Goal: Task Accomplishment & Management: Manage account settings

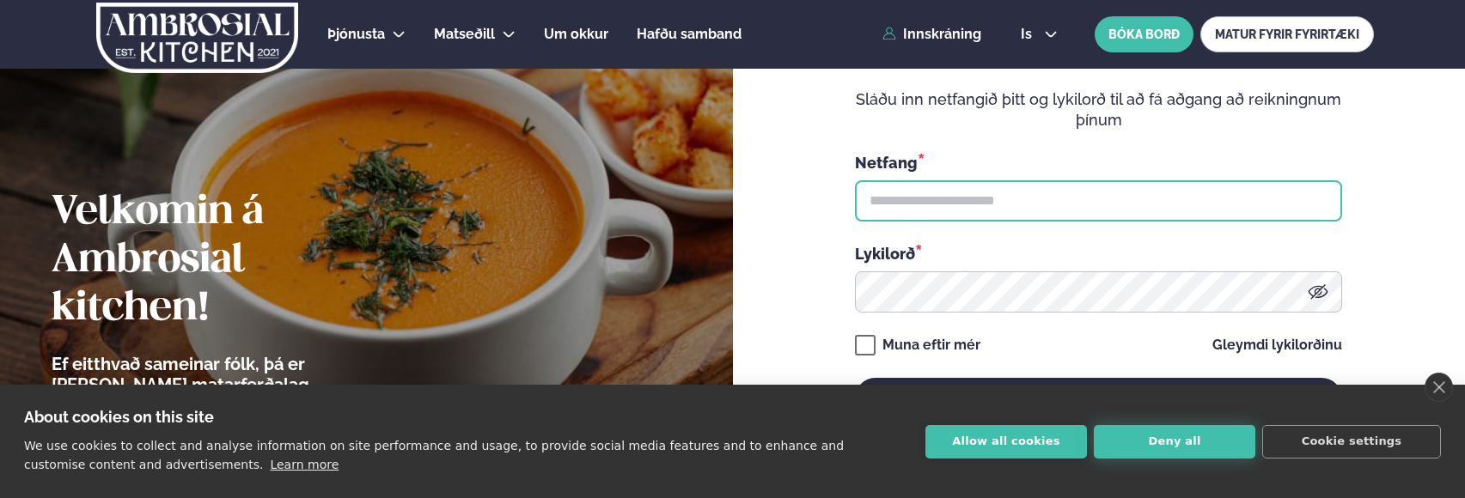
type input "**********"
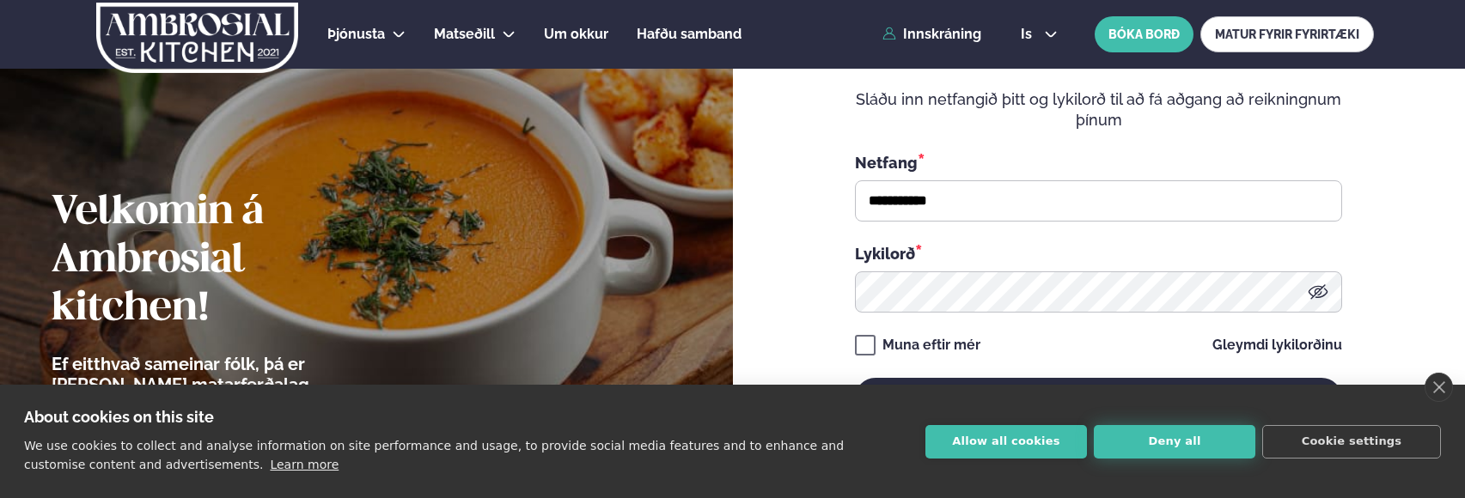
click at [1201, 442] on button "Deny all" at bounding box center [1175, 442] width 162 height 34
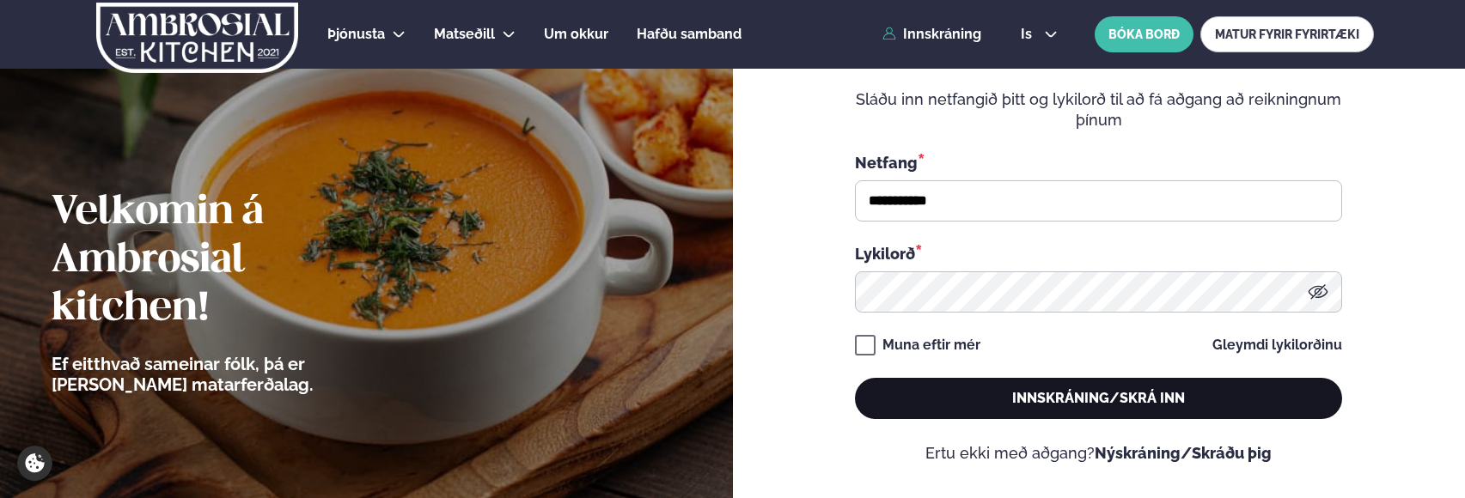
click at [1090, 410] on button "Innskráning/Skrá inn" at bounding box center [1098, 398] width 487 height 41
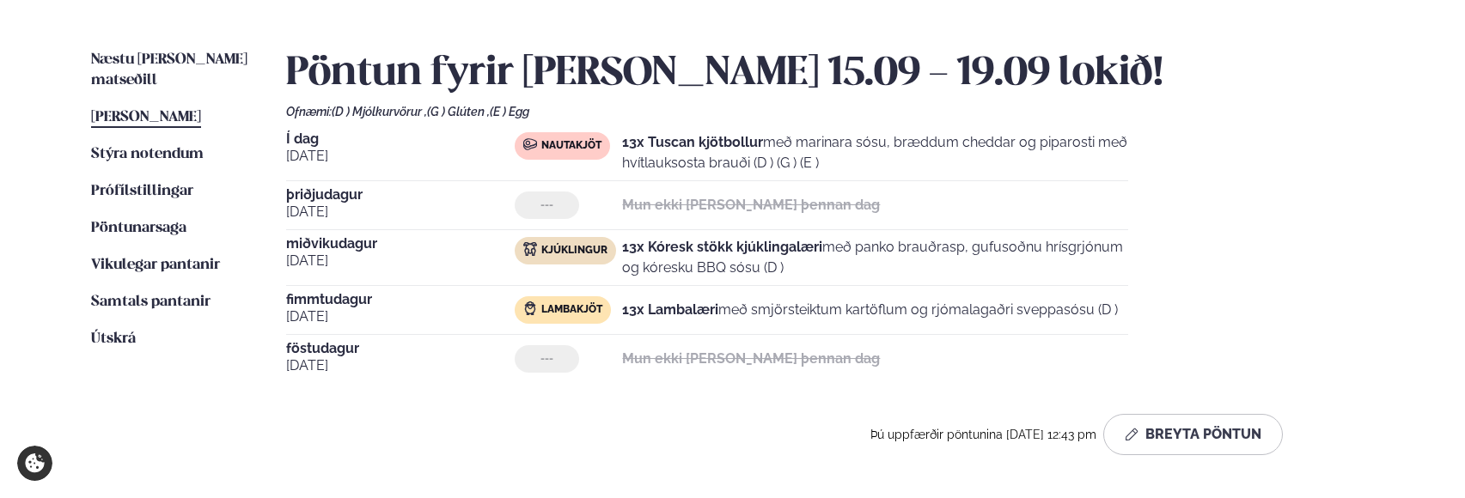
scroll to position [430, 0]
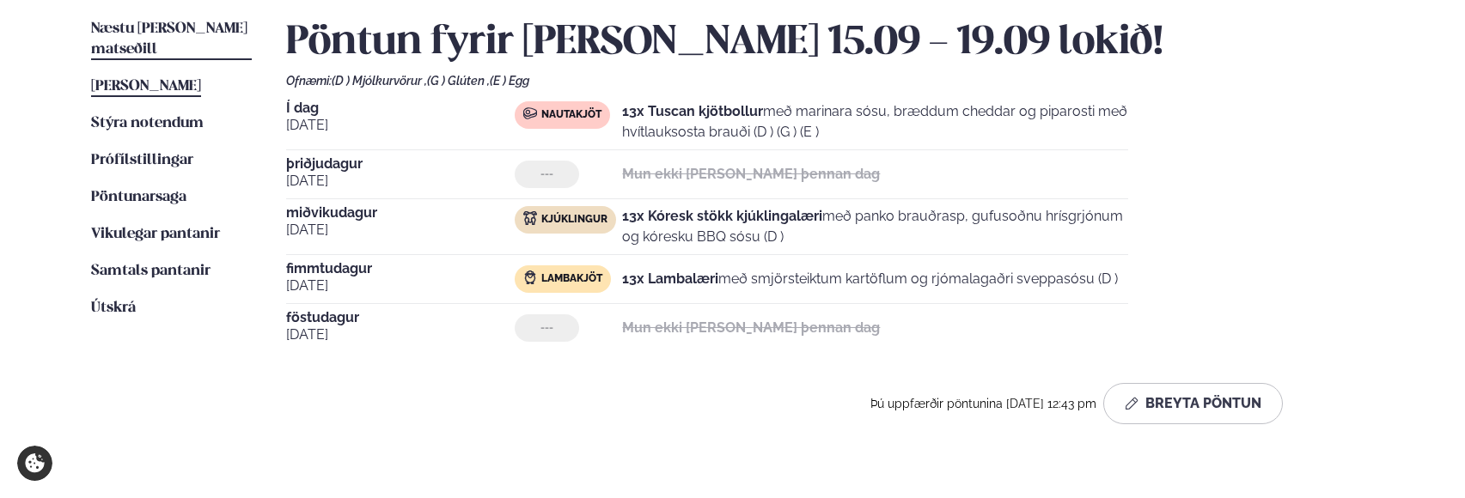
click at [166, 36] on link "Næstu [PERSON_NAME] matseðill Næsta vika" at bounding box center [171, 39] width 161 height 41
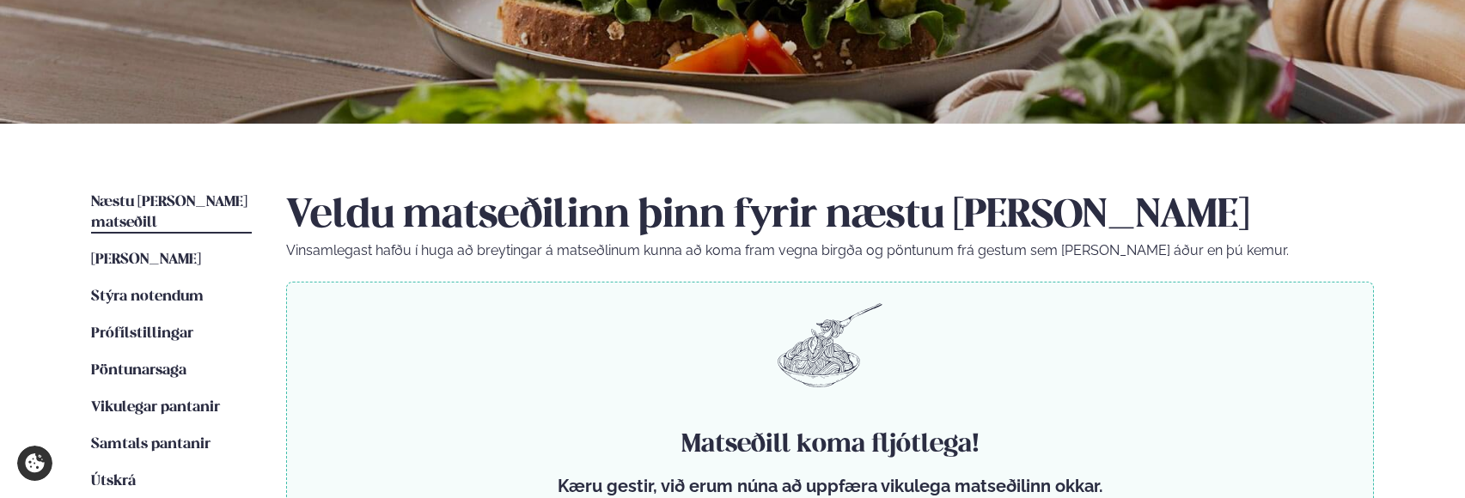
scroll to position [258, 0]
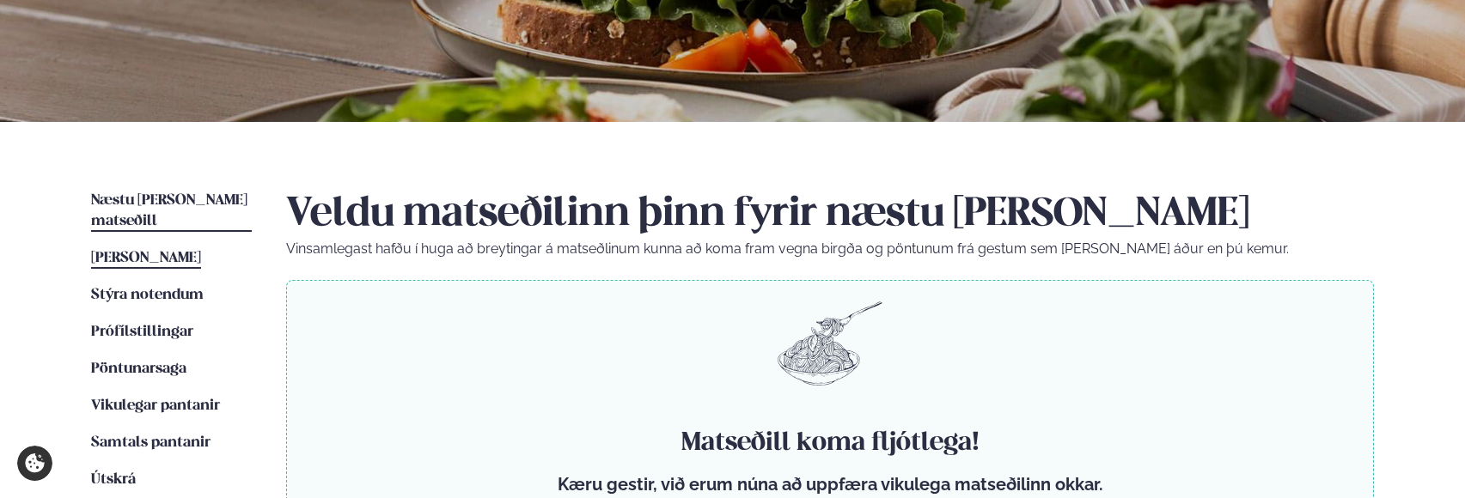
click at [147, 251] on span "[PERSON_NAME]" at bounding box center [146, 258] width 110 height 15
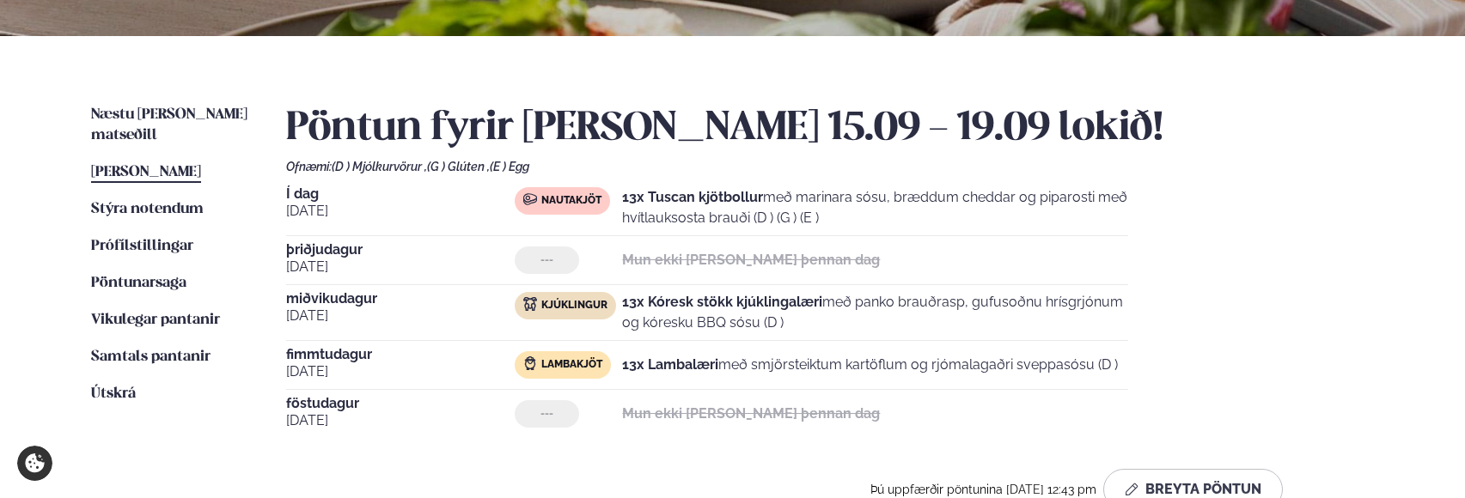
scroll to position [258, 0]
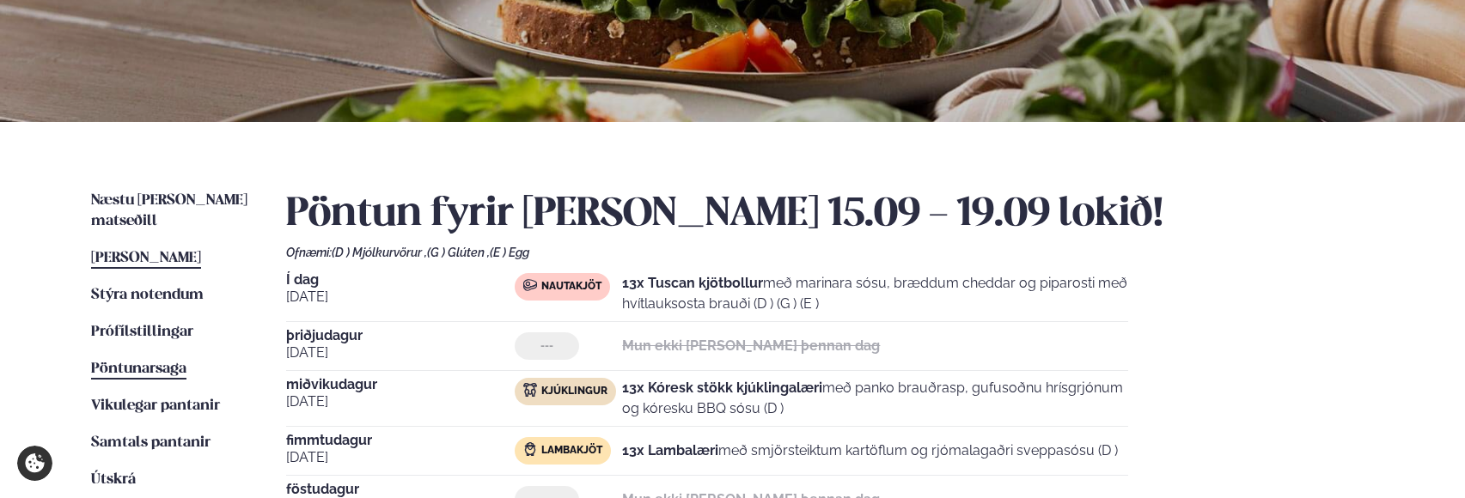
click at [119, 359] on link "Pöntunarsaga Saga" at bounding box center [138, 369] width 95 height 21
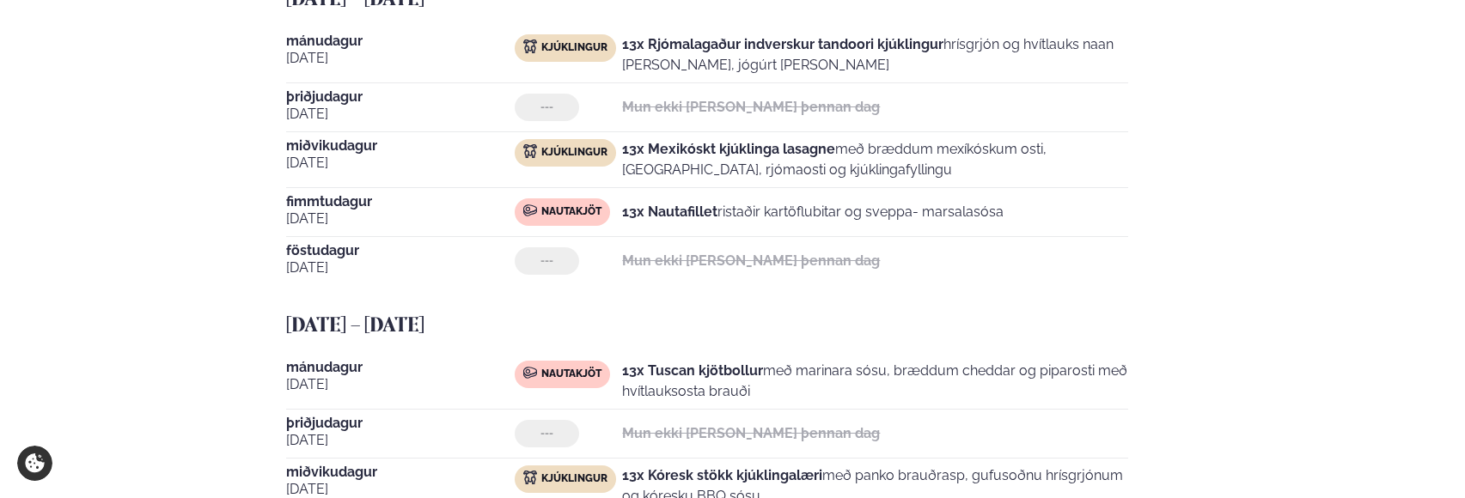
scroll to position [945, 0]
